Goal: Information Seeking & Learning: Learn about a topic

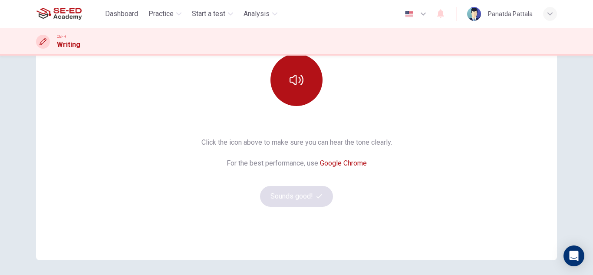
scroll to position [102, 0]
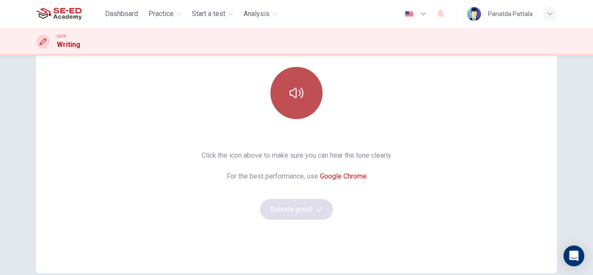
click at [294, 92] on icon "button" at bounding box center [296, 93] width 14 height 10
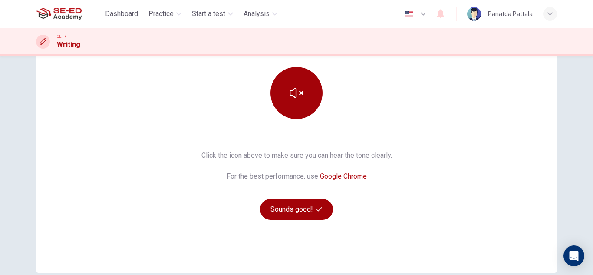
click at [289, 214] on button "Sounds good!" at bounding box center [296, 209] width 73 height 21
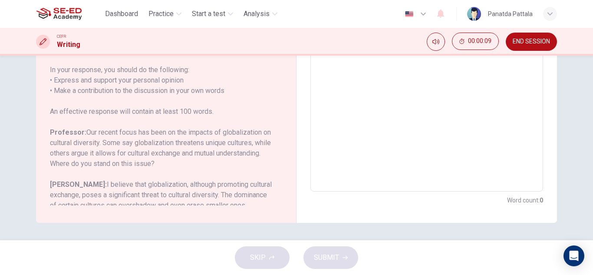
scroll to position [0, 0]
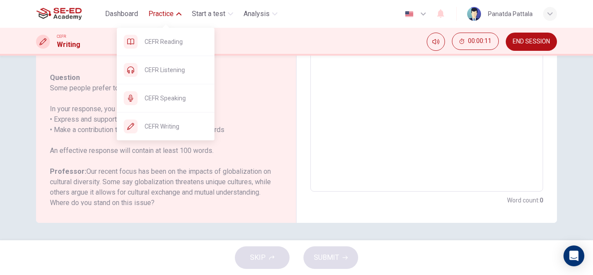
click at [180, 12] on icon "button" at bounding box center [178, 13] width 5 height 5
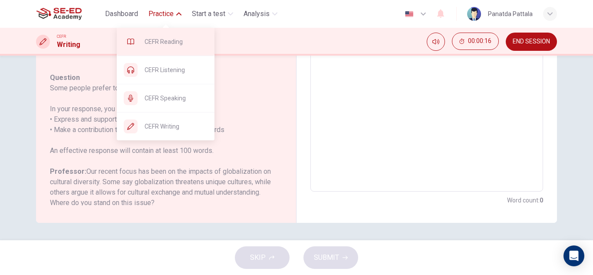
click at [186, 49] on div "CEFR Reading" at bounding box center [166, 42] width 98 height 28
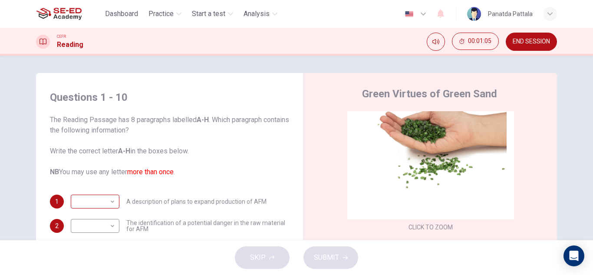
click at [93, 202] on body "This site uses cookies, as explained in our Privacy Policy . If you agree to th…" at bounding box center [296, 137] width 593 height 275
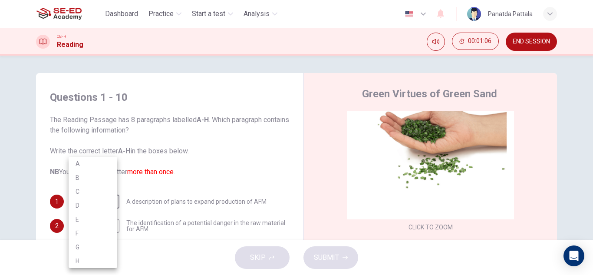
click at [220, 166] on div at bounding box center [296, 137] width 593 height 275
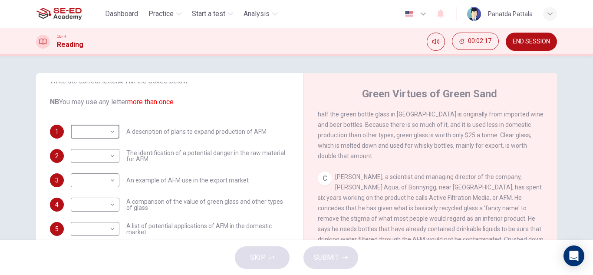
scroll to position [347, 0]
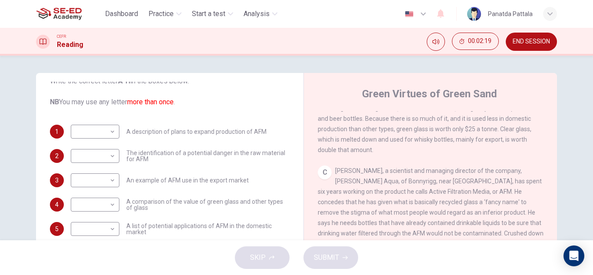
drag, startPoint x: 421, startPoint y: 192, endPoint x: 439, endPoint y: 190, distance: 18.0
click at [439, 190] on span "Howard Dryden, a scientist and managing director of the company, Dryden Aqua, o…" at bounding box center [431, 222] width 226 height 111
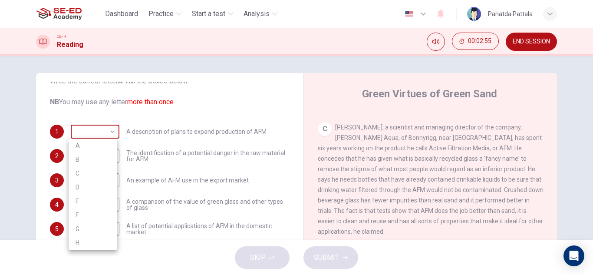
click at [89, 131] on body "This site uses cookies, as explained in our Privacy Policy . If you agree to th…" at bounding box center [296, 137] width 593 height 275
click at [89, 175] on li "C" at bounding box center [93, 173] width 49 height 14
type input "C"
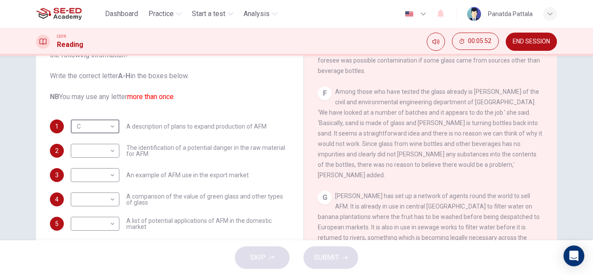
scroll to position [65, 0]
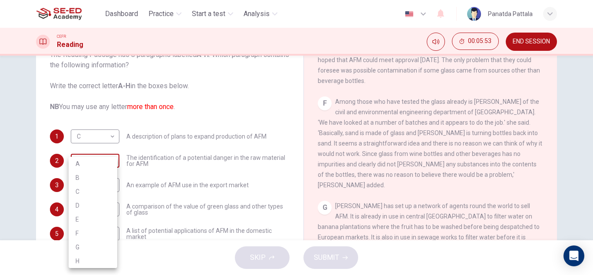
click at [103, 162] on body "This site uses cookies, as explained in our Privacy Policy . If you agree to th…" at bounding box center [296, 137] width 593 height 275
click at [84, 261] on li "H" at bounding box center [93, 261] width 49 height 14
type input "H"
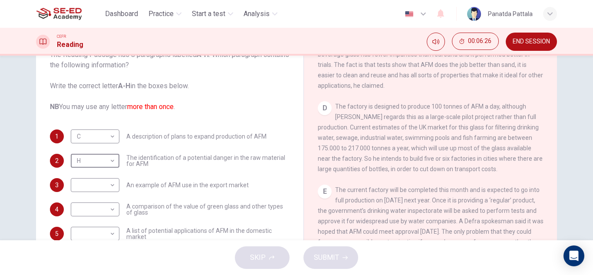
scroll to position [469, 0]
click at [75, 186] on body "This site uses cookies, as explained in our Privacy Policy . If you agree to th…" at bounding box center [296, 137] width 593 height 275
click at [85, 206] on li "D" at bounding box center [93, 205] width 49 height 14
type input "D"
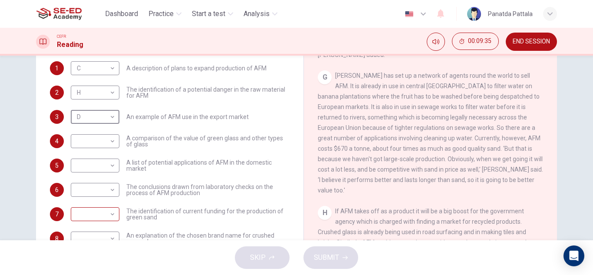
scroll to position [43, 0]
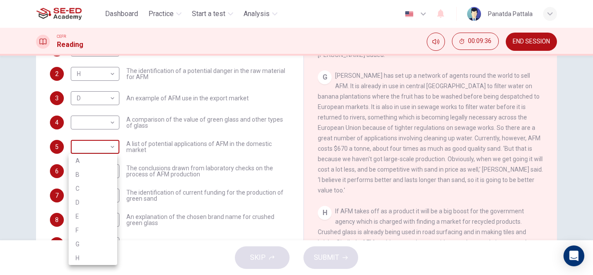
click at [85, 147] on body "This site uses cookies, as explained in our Privacy Policy . If you agree to th…" at bounding box center [296, 137] width 593 height 275
click at [88, 258] on li "H" at bounding box center [93, 258] width 49 height 14
type input "H"
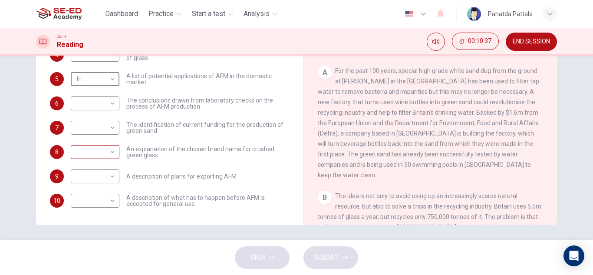
scroll to position [152, 0]
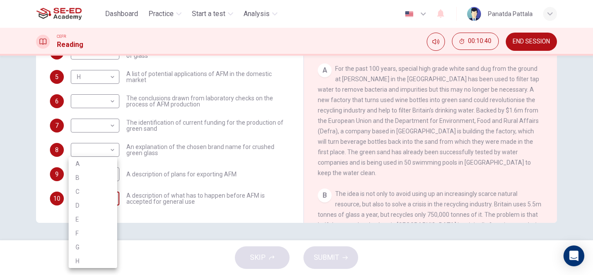
click at [96, 197] on body "This site uses cookies, as explained in our Privacy Policy . If you agree to th…" at bounding box center [296, 137] width 593 height 275
click at [524, 44] on div at bounding box center [296, 137] width 593 height 275
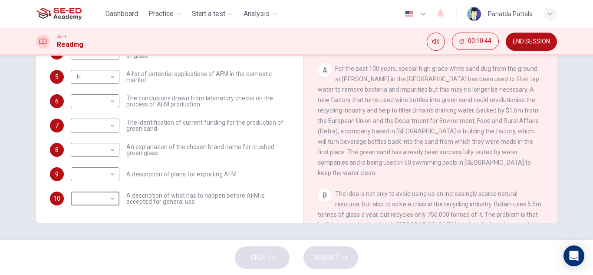
click at [529, 46] on button "END SESSION" at bounding box center [530, 42] width 51 height 18
click at [89, 105] on body "This site uses cookies, as explained in our Privacy Policy . If you agree to th…" at bounding box center [296, 137] width 593 height 275
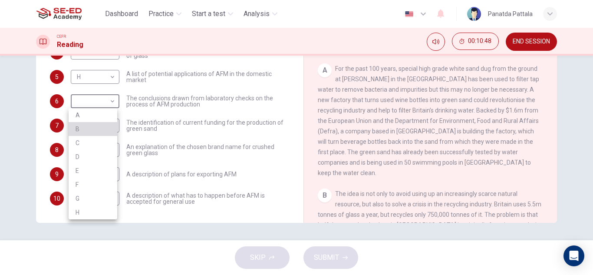
click at [97, 127] on li "B" at bounding box center [93, 129] width 49 height 14
type input "B"
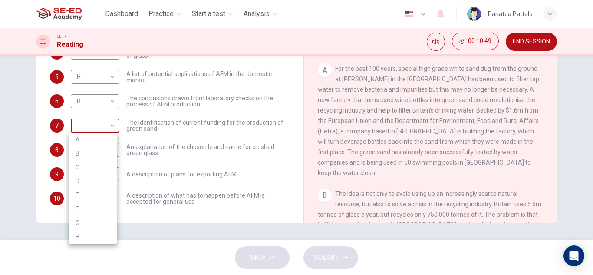
click at [101, 130] on body "This site uses cookies, as explained in our Privacy Policy . If you agree to th…" at bounding box center [296, 137] width 593 height 275
click at [100, 168] on li "C" at bounding box center [93, 167] width 49 height 14
type input "C"
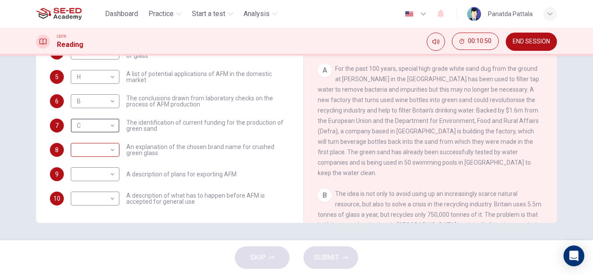
click at [104, 152] on body "This site uses cookies, as explained in our Privacy Policy . If you agree to th…" at bounding box center [296, 137] width 593 height 275
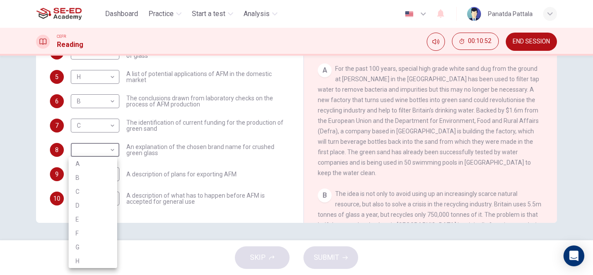
click at [90, 221] on li "E" at bounding box center [93, 219] width 49 height 14
type input "E"
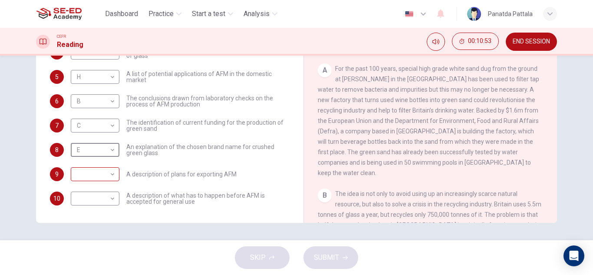
click at [98, 179] on body "This site uses cookies, as explained in our Privacy Policy . If you agree to th…" at bounding box center [296, 137] width 593 height 275
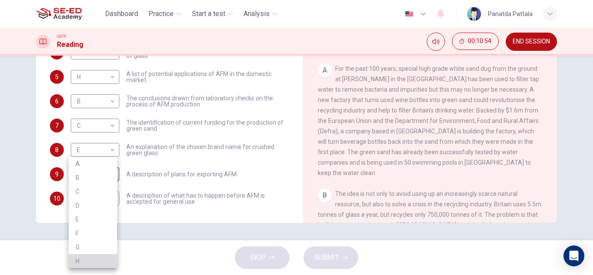
click at [92, 255] on li "H" at bounding box center [93, 261] width 49 height 14
type input "H"
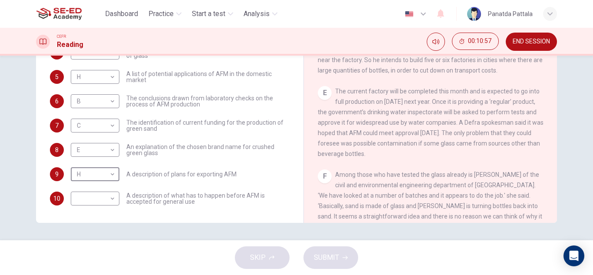
scroll to position [686, 0]
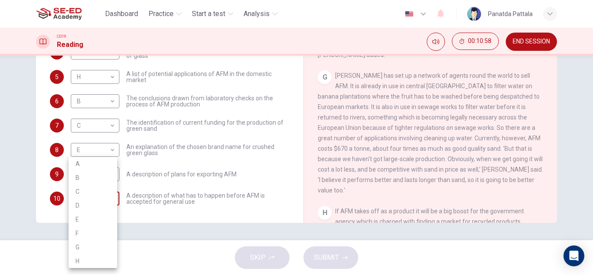
click at [96, 203] on body "This site uses cookies, as explained in our Privacy Policy . If you agree to th…" at bounding box center [296, 137] width 593 height 275
click at [96, 164] on li "A" at bounding box center [93, 164] width 49 height 14
type input "A"
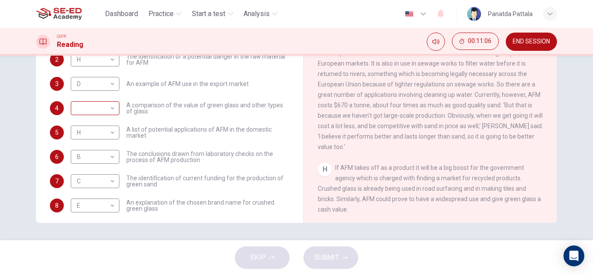
scroll to position [0, 0]
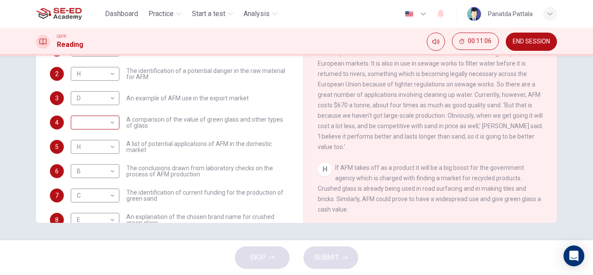
click at [96, 125] on body "This site uses cookies, as explained in our Privacy Policy . If you agree to th…" at bounding box center [296, 137] width 593 height 275
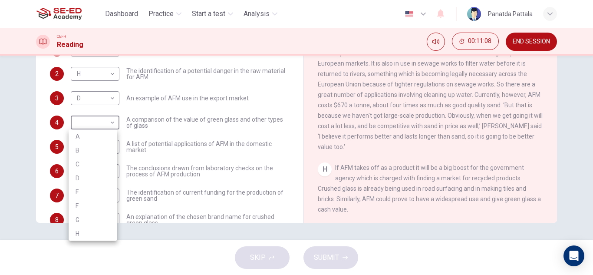
click at [86, 165] on li "C" at bounding box center [93, 164] width 49 height 14
type input "C"
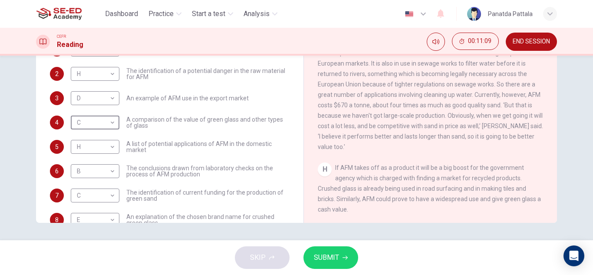
click at [332, 259] on span "SUBMIT" at bounding box center [326, 257] width 25 height 12
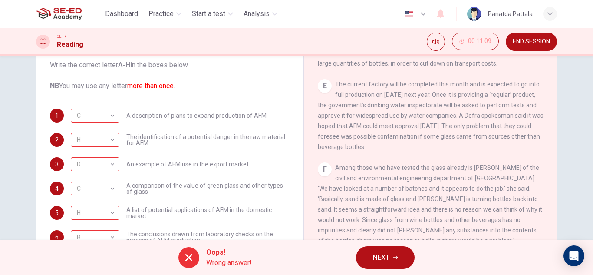
scroll to position [152, 0]
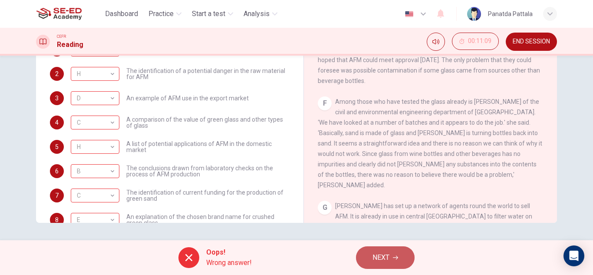
click at [386, 259] on span "NEXT" at bounding box center [380, 257] width 17 height 12
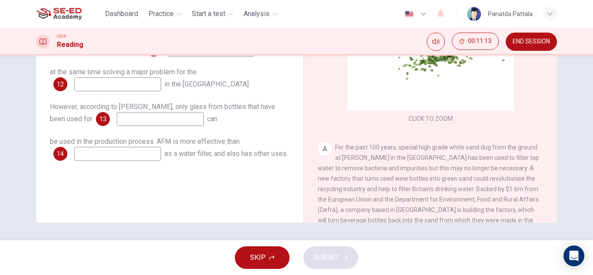
click at [529, 49] on button "END SESSION" at bounding box center [530, 42] width 51 height 18
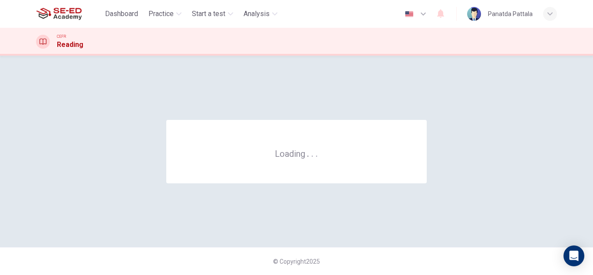
scroll to position [0, 0]
